Goal: Task Accomplishment & Management: Use online tool/utility

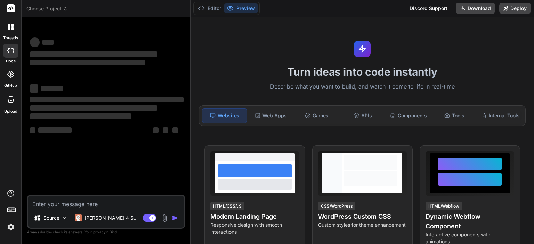
click at [6, 75] on div at bounding box center [10, 74] width 15 height 15
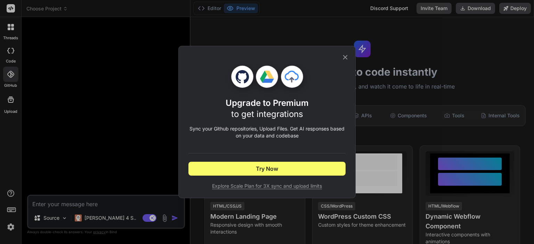
click at [348, 59] on icon at bounding box center [345, 58] width 8 height 8
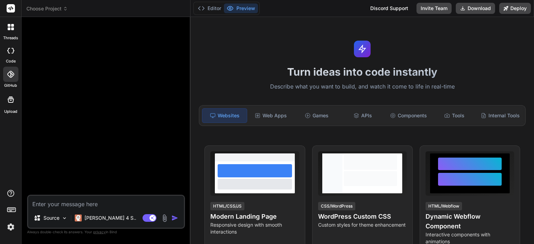
click at [10, 78] on icon at bounding box center [10, 74] width 7 height 7
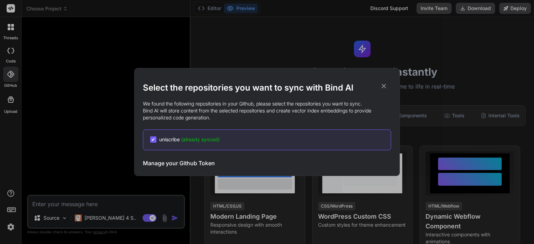
click at [166, 163] on h3 "Manage your Github Token" at bounding box center [179, 163] width 72 height 8
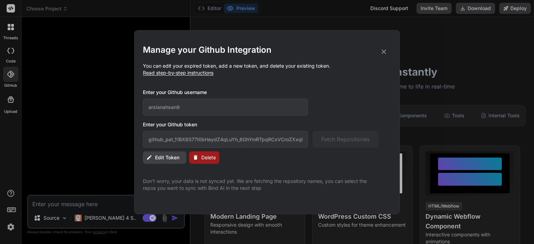
click at [385, 51] on icon at bounding box center [384, 52] width 8 height 8
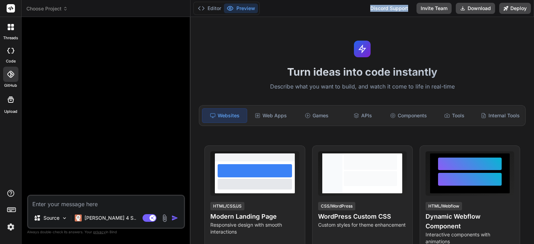
drag, startPoint x: 407, startPoint y: 9, endPoint x: 367, endPoint y: 8, distance: 40.0
click at [367, 8] on div "Discord Support" at bounding box center [389, 8] width 46 height 11
click at [8, 70] on div at bounding box center [10, 74] width 15 height 15
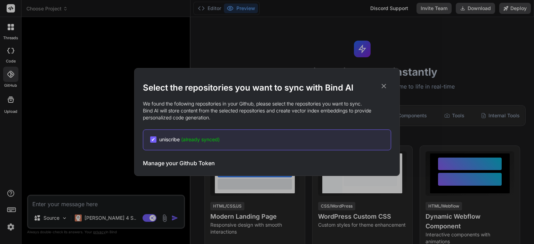
click at [499, 55] on div "Select the repositories you want to sync with Bind AI We found the following re…" at bounding box center [267, 122] width 534 height 244
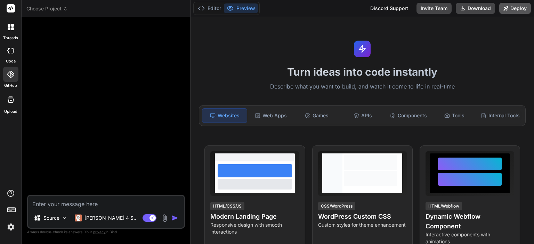
click at [517, 12] on button "Deploy" at bounding box center [515, 8] width 32 height 11
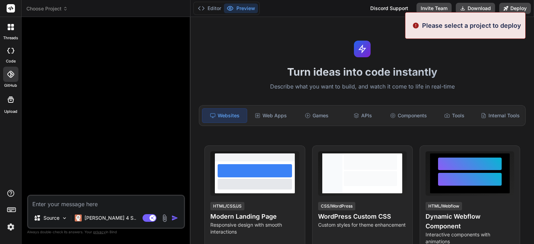
click at [455, 72] on h1 "Turn ideas into code instantly" at bounding box center [362, 72] width 335 height 13
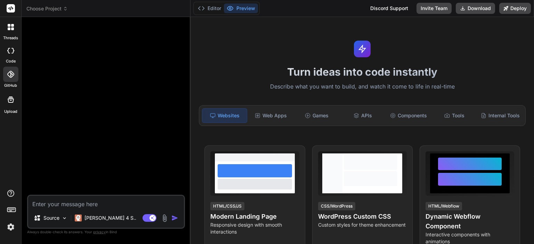
click at [13, 74] on icon at bounding box center [10, 74] width 7 height 7
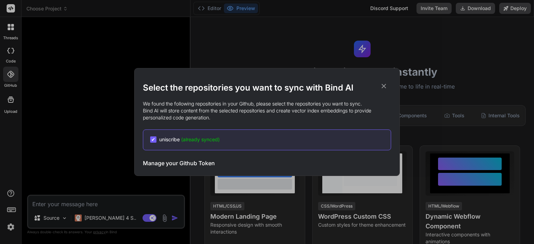
click at [163, 140] on span "uniscribe (already synced)" at bounding box center [189, 139] width 61 height 7
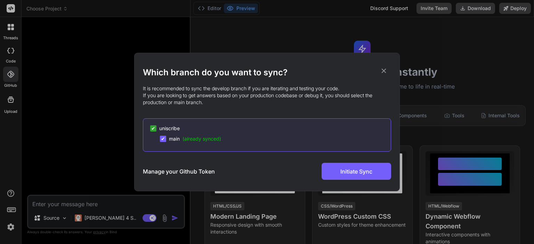
click at [383, 70] on icon at bounding box center [384, 71] width 5 height 5
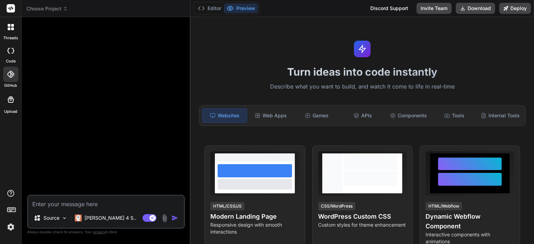
click at [38, 8] on span "Choose Project" at bounding box center [46, 8] width 41 height 7
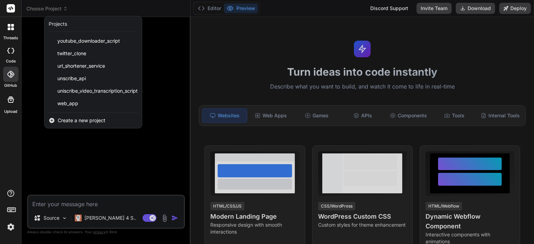
click at [96, 172] on div at bounding box center [267, 122] width 534 height 244
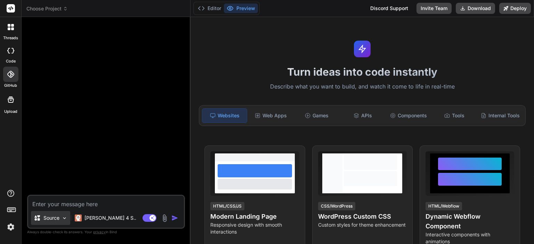
click at [50, 217] on p "Source" at bounding box center [51, 218] width 16 height 7
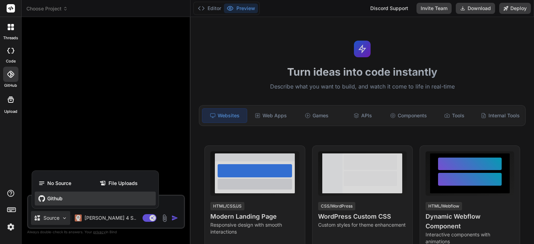
click at [61, 201] on span "Github" at bounding box center [54, 198] width 15 height 7
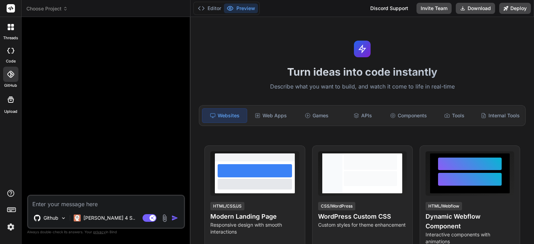
click at [9, 32] on div at bounding box center [10, 27] width 15 height 15
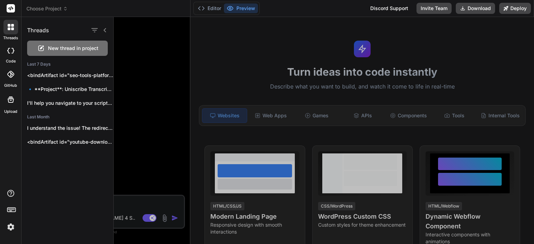
click at [9, 46] on div at bounding box center [10, 51] width 15 height 14
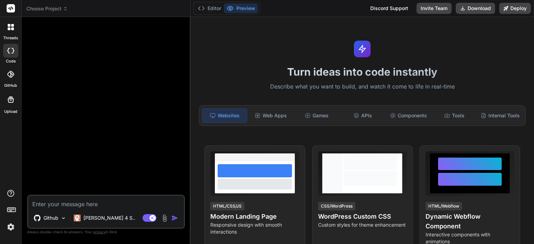
click at [9, 110] on label "Upload" at bounding box center [10, 112] width 13 height 6
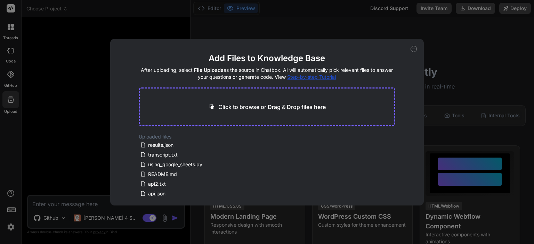
click at [414, 52] on div "Add Files to Knowledge Base After uploading, select File Uploads as the source …" at bounding box center [267, 122] width 314 height 167
click at [413, 50] on icon at bounding box center [414, 49] width 6 height 6
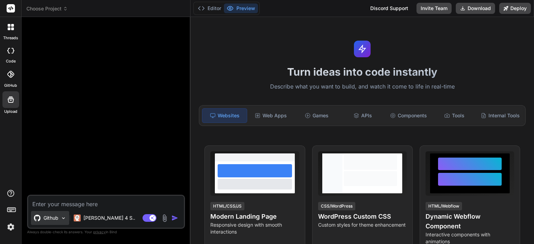
click at [55, 222] on p "Github" at bounding box center [50, 218] width 15 height 7
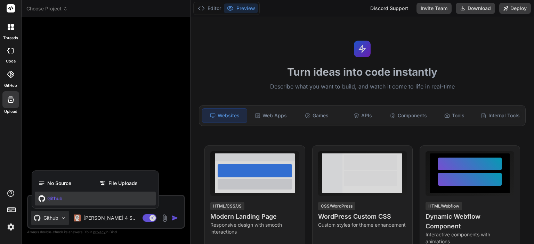
click at [55, 222] on div at bounding box center [267, 122] width 534 height 244
type textarea "x"
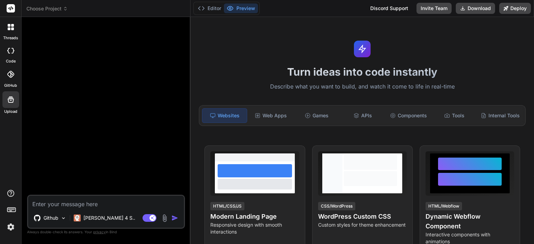
click at [5, 32] on div at bounding box center [10, 27] width 15 height 15
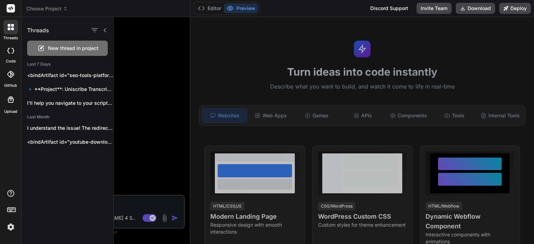
click at [5, 32] on div at bounding box center [10, 27] width 15 height 15
click at [15, 11] on icon at bounding box center [11, 8] width 8 height 8
click at [56, 10] on span "Choose Project" at bounding box center [46, 8] width 41 height 7
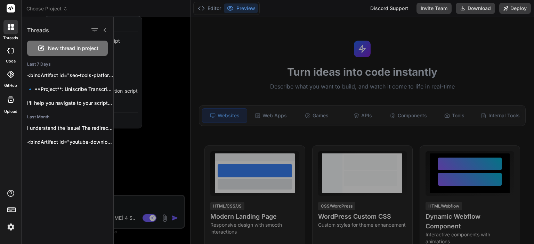
click at [56, 10] on div at bounding box center [267, 122] width 534 height 244
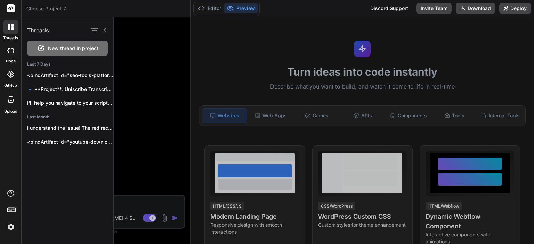
click at [145, 40] on div at bounding box center [324, 130] width 420 height 227
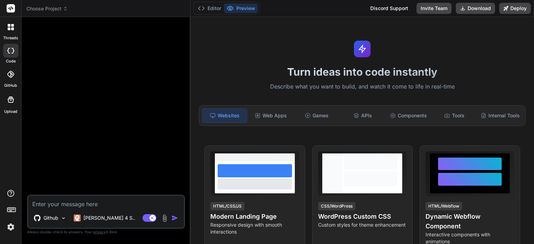
click at [64, 5] on header "Choose Project Created with Pixso." at bounding box center [106, 8] width 169 height 17
click at [60, 9] on span "Choose Project" at bounding box center [46, 8] width 41 height 7
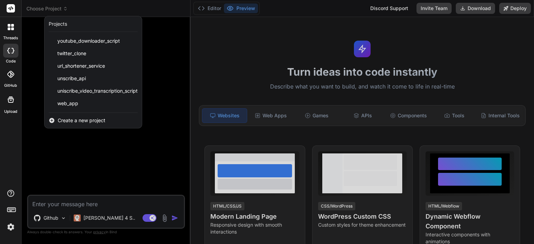
click at [86, 117] on span "Create a new project" at bounding box center [82, 120] width 48 height 7
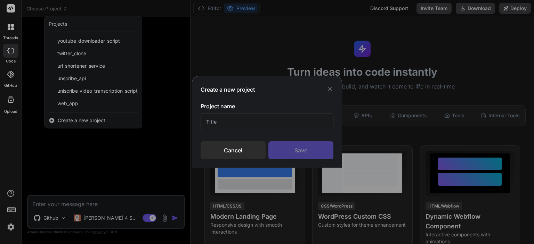
click at [244, 126] on input "text" at bounding box center [267, 121] width 133 height 17
click at [241, 123] on input "text" at bounding box center [267, 121] width 133 height 17
drag, startPoint x: 241, startPoint y: 123, endPoint x: 233, endPoint y: 125, distance: 8.3
click at [234, 125] on input "text" at bounding box center [267, 121] width 133 height 17
type input "unig"
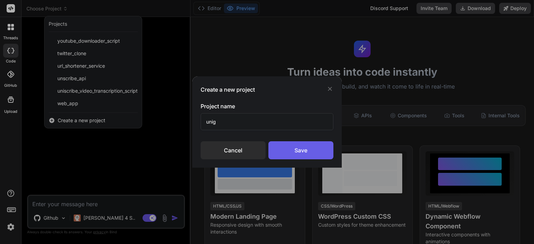
click at [290, 154] on div "Save" at bounding box center [300, 151] width 65 height 18
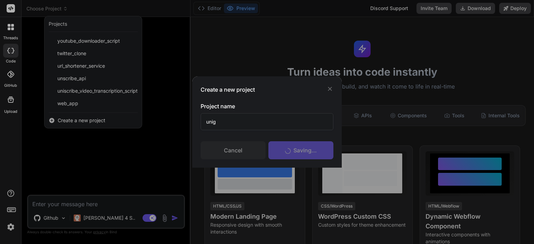
scroll to position [7, 0]
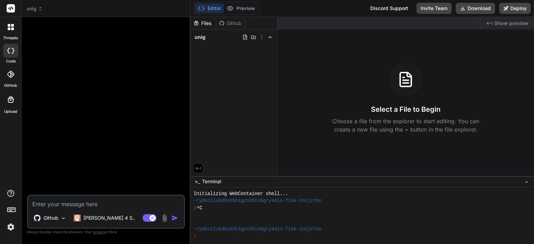
click at [227, 21] on div "Github" at bounding box center [230, 23] width 29 height 7
click at [227, 23] on div "Github" at bounding box center [230, 23] width 29 height 7
click at [226, 23] on div "Github" at bounding box center [230, 23] width 29 height 7
click at [225, 23] on div "Github" at bounding box center [230, 23] width 29 height 7
click at [206, 19] on div "Files" at bounding box center [204, 23] width 26 height 13
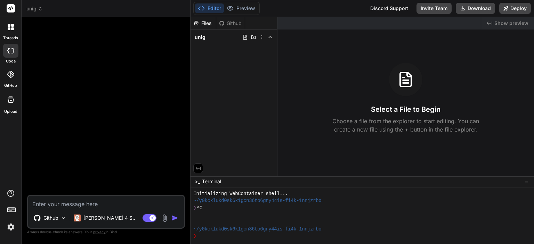
click at [210, 23] on div "Files" at bounding box center [203, 23] width 25 height 7
click at [232, 27] on div "Files Github" at bounding box center [218, 23] width 55 height 13
click at [233, 22] on div "Github" at bounding box center [230, 23] width 29 height 7
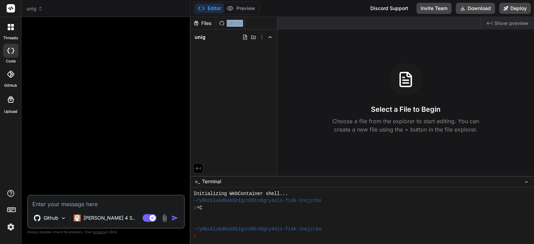
click at [233, 22] on div "Github" at bounding box center [230, 23] width 29 height 7
click at [230, 22] on div "Disabled until preview for your project is generated" at bounding box center [241, 22] width 106 height 10
click at [232, 77] on div "Files Github unig" at bounding box center [234, 96] width 87 height 159
click at [222, 22] on div "Disabled until preview for your project is generated" at bounding box center [241, 22] width 106 height 10
click at [229, 90] on div "Files Github unig" at bounding box center [234, 96] width 87 height 159
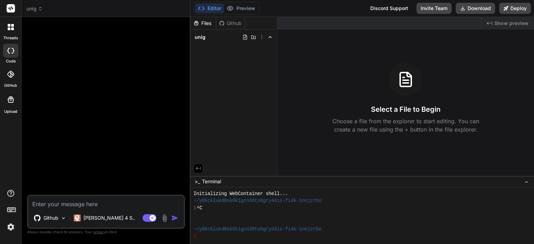
click at [230, 20] on div "Github" at bounding box center [230, 23] width 29 height 7
click at [230, 21] on div "Github" at bounding box center [230, 23] width 29 height 7
click at [225, 22] on div "Github" at bounding box center [230, 23] width 29 height 7
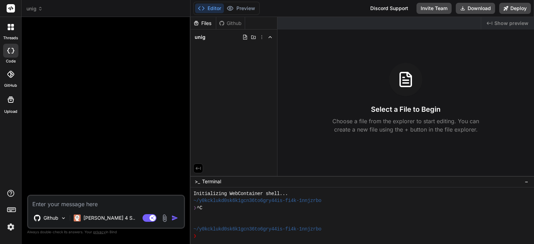
click at [224, 22] on icon at bounding box center [221, 23] width 5 height 5
click at [55, 217] on p "Github" at bounding box center [50, 218] width 15 height 7
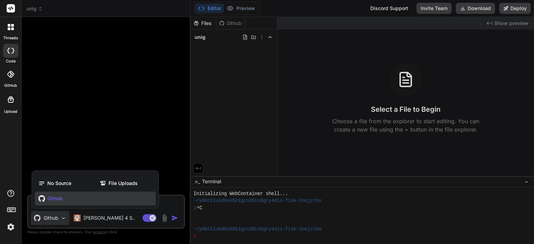
click at [55, 203] on div "Github" at bounding box center [95, 199] width 121 height 14
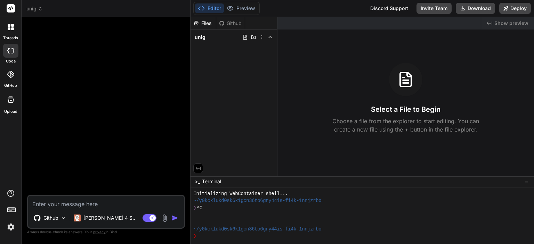
click at [230, 23] on div "Github" at bounding box center [230, 23] width 29 height 7
click at [204, 27] on div "Files" at bounding box center [204, 23] width 26 height 13
click at [204, 22] on div "Files" at bounding box center [203, 23] width 25 height 7
click at [204, 38] on span "unig" at bounding box center [200, 37] width 11 height 7
click at [246, 37] on icon at bounding box center [245, 37] width 6 height 6
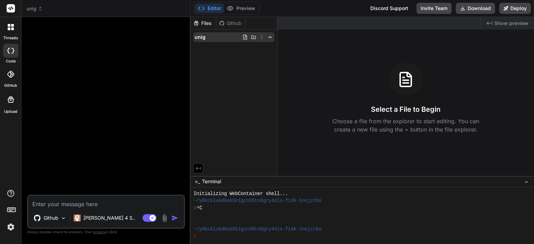
click at [252, 37] on icon at bounding box center [254, 37] width 6 height 6
click at [260, 37] on icon at bounding box center [262, 37] width 6 height 6
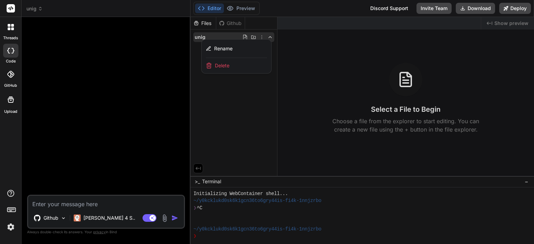
click at [224, 63] on span "Delete" at bounding box center [222, 65] width 15 height 7
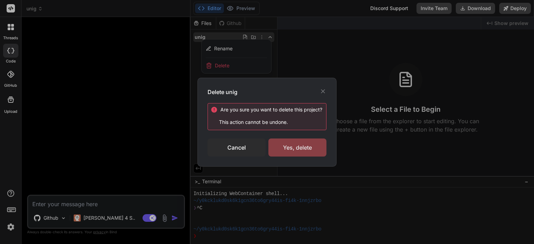
click at [297, 144] on div "Yes, delete" at bounding box center [297, 148] width 58 height 18
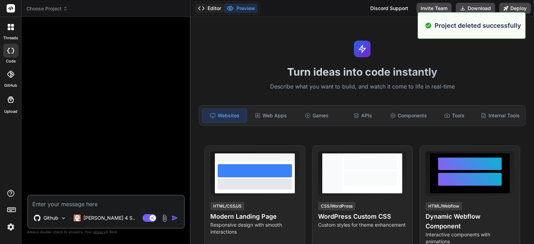
click at [218, 5] on button "Editor" at bounding box center [209, 8] width 29 height 10
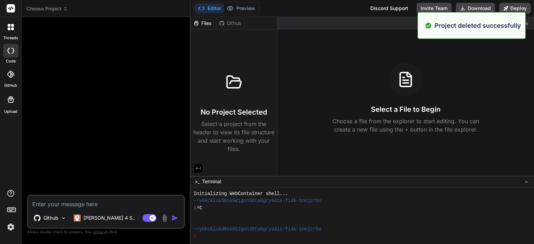
click at [237, 23] on div "Github" at bounding box center [230, 23] width 29 height 7
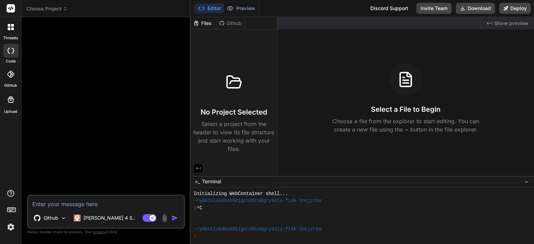
click at [237, 23] on div "Github" at bounding box center [230, 23] width 29 height 7
click at [11, 75] on icon at bounding box center [10, 74] width 7 height 7
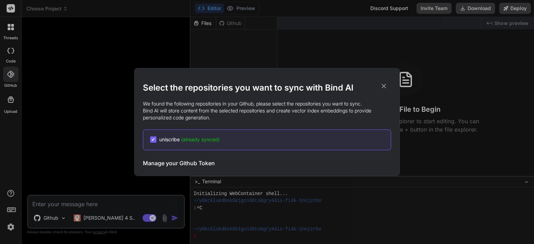
click at [382, 85] on icon at bounding box center [384, 86] width 5 height 5
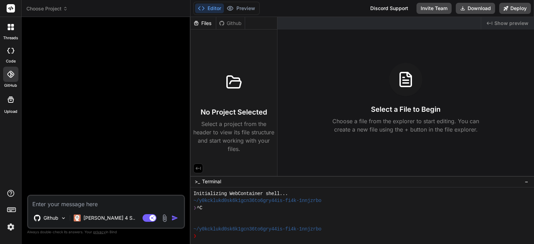
click at [14, 58] on label "code" at bounding box center [11, 61] width 10 height 6
click at [10, 53] on icon at bounding box center [10, 51] width 7 height 6
click at [10, 31] on div at bounding box center [10, 27] width 15 height 15
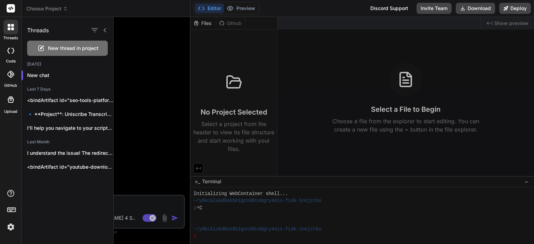
click at [66, 50] on span "New thread in project" at bounding box center [73, 48] width 50 height 7
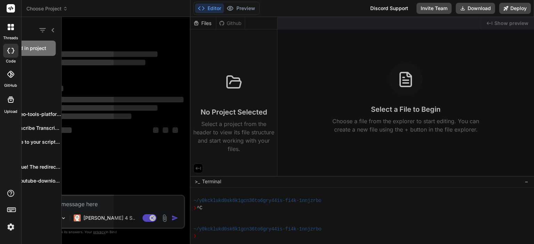
scroll to position [35, 0]
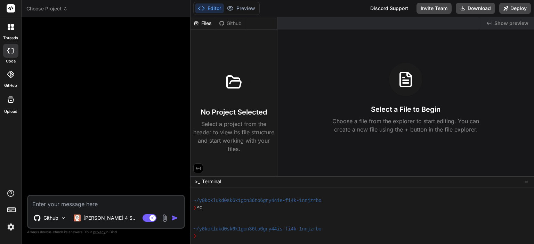
click at [9, 33] on div at bounding box center [10, 27] width 15 height 15
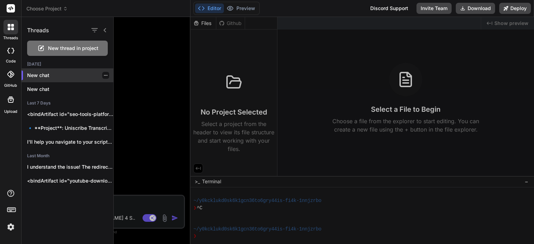
click at [56, 79] on p "New chat" at bounding box center [70, 75] width 86 height 7
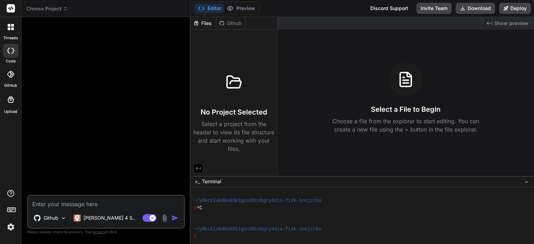
click at [11, 27] on icon at bounding box center [11, 27] width 6 height 6
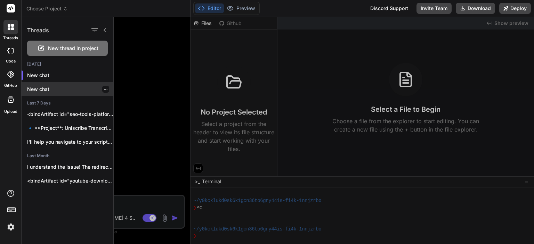
click at [55, 93] on div "New chat" at bounding box center [68, 89] width 92 height 14
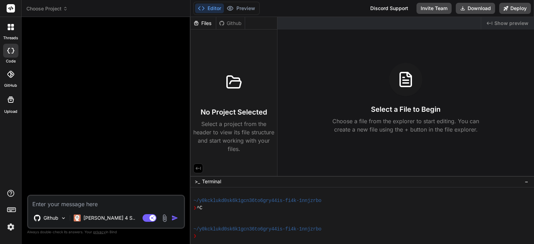
click at [11, 27] on icon at bounding box center [11, 27] width 6 height 6
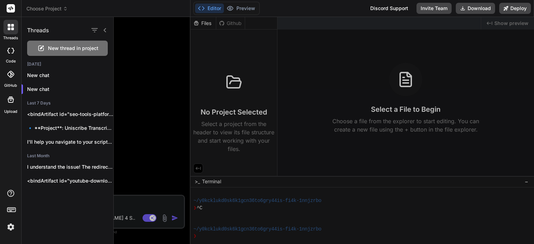
scroll to position [63, 0]
click at [9, 9] on icon at bounding box center [10, 8] width 5 height 4
click at [8, 29] on icon at bounding box center [9, 28] width 3 height 3
click at [13, 105] on div at bounding box center [10, 99] width 17 height 17
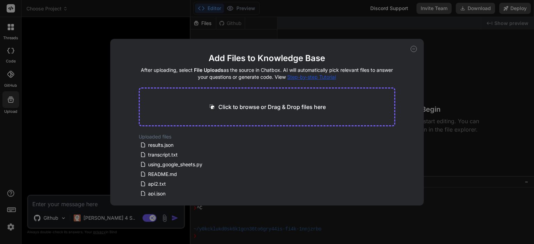
click at [63, 107] on div "Add Files to Knowledge Base After uploading, select File Uploads as the source …" at bounding box center [267, 122] width 534 height 244
type textarea "x"
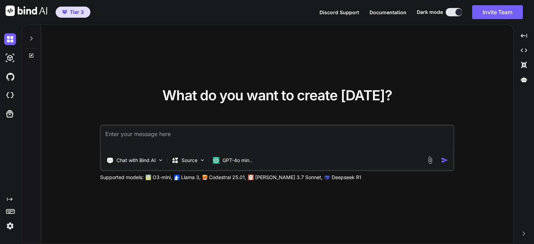
type textarea "x"
click at [11, 227] on img at bounding box center [10, 226] width 12 height 12
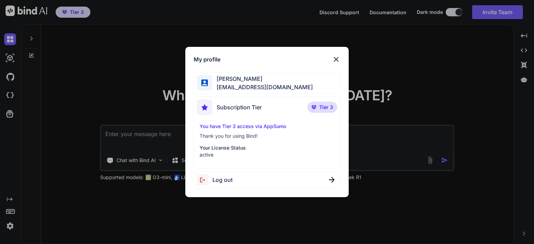
click at [331, 59] on div "My profile" at bounding box center [267, 59] width 146 height 8
click at [341, 60] on div "My profile Arslan Ahsan arslansunnyx@gmail.com Subscription Tier Tier 3 You hav…" at bounding box center [266, 122] width 163 height 151
click at [337, 60] on img at bounding box center [336, 59] width 8 height 8
